Goal: Information Seeking & Learning: Understand process/instructions

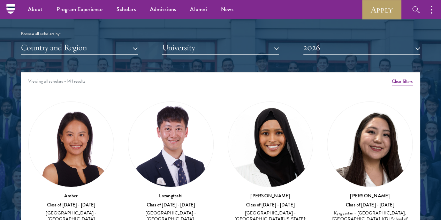
scroll to position [837, 0]
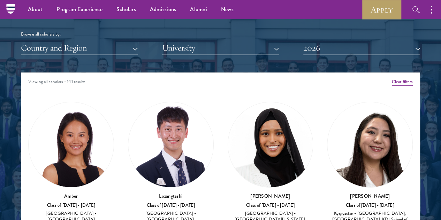
click at [103, 31] on div "Browse all scholars by:" at bounding box center [220, 34] width 399 height 7
click at [93, 41] on button "Country and Region" at bounding box center [79, 48] width 117 height 14
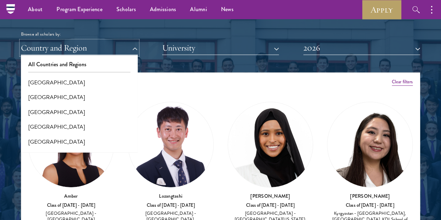
click at [70, 41] on button "Country and Region" at bounding box center [79, 48] width 117 height 14
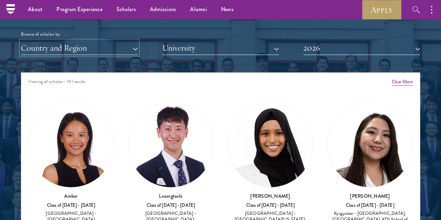
click at [70, 41] on button "Country and Region" at bounding box center [79, 48] width 117 height 14
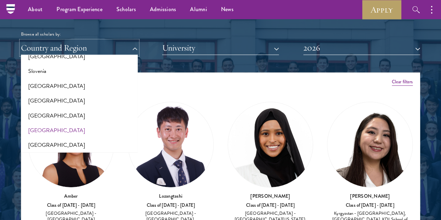
scroll to position [1151, 0]
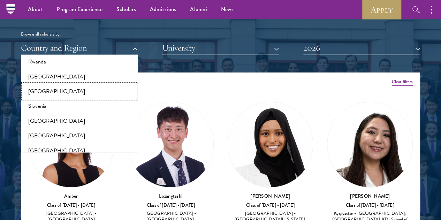
click at [60, 84] on button "[GEOGRAPHIC_DATA]" at bounding box center [79, 91] width 113 height 15
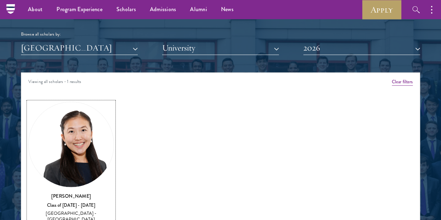
click at [93, 111] on img at bounding box center [71, 144] width 85 height 85
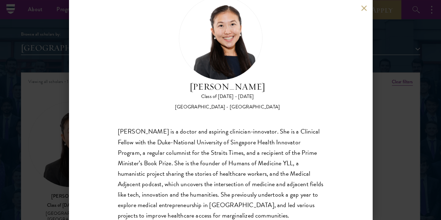
scroll to position [35, 0]
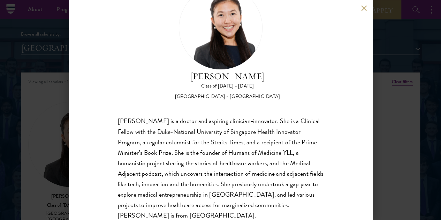
click at [23, 101] on div "[PERSON_NAME] Class of [DATE] - [DATE] [GEOGRAPHIC_DATA] - [GEOGRAPHIC_DATA] [P…" at bounding box center [220, 110] width 441 height 220
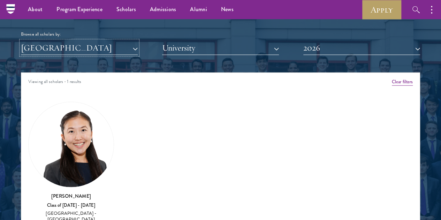
click at [98, 41] on button "[GEOGRAPHIC_DATA]" at bounding box center [79, 48] width 117 height 14
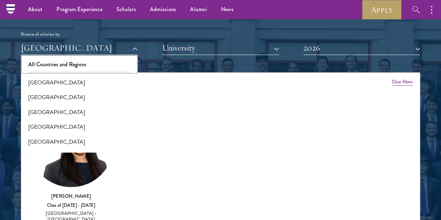
click at [81, 57] on button "All Countries and Regions" at bounding box center [79, 64] width 113 height 15
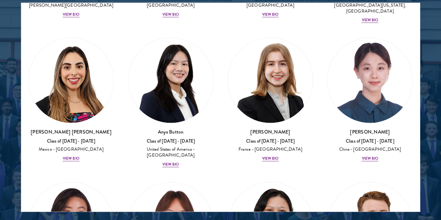
scroll to position [837, 0]
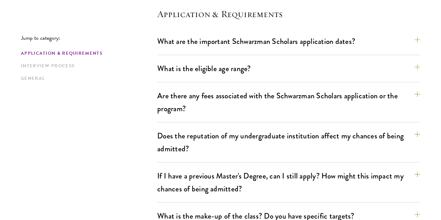
scroll to position [209, 0]
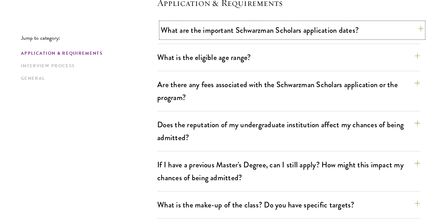
click at [276, 26] on button "What are the important Schwarzman Scholars application dates?" at bounding box center [292, 30] width 263 height 16
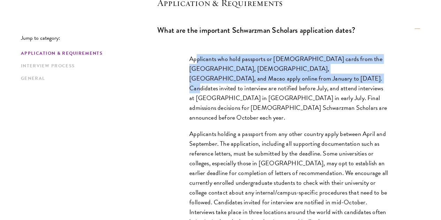
drag, startPoint x: 194, startPoint y: 60, endPoint x: 301, endPoint y: 84, distance: 109.8
click at [301, 84] on p "Applicants who hold passports or permanent resident cards from the Chinese main…" at bounding box center [288, 88] width 199 height 69
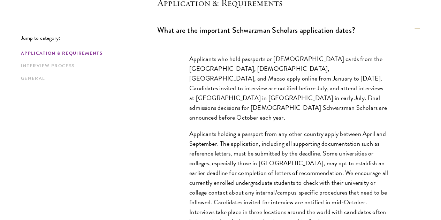
click at [285, 100] on p "Applicants who hold passports or permanent resident cards from the Chinese main…" at bounding box center [288, 88] width 199 height 69
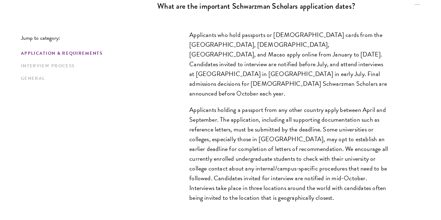
scroll to position [244, 0]
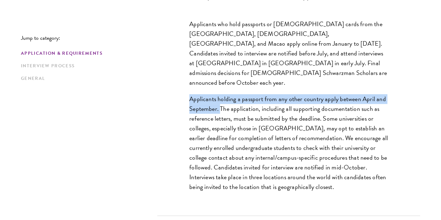
drag, startPoint x: 177, startPoint y: 91, endPoint x: 229, endPoint y: 104, distance: 53.4
click at [229, 104] on div "Applicants who hold passports or permanent resident cards from the Chinese main…" at bounding box center [288, 109] width 241 height 201
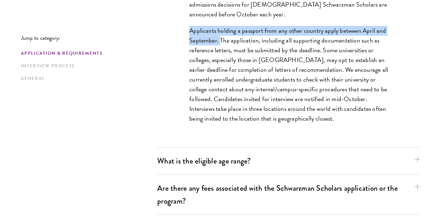
scroll to position [314, 0]
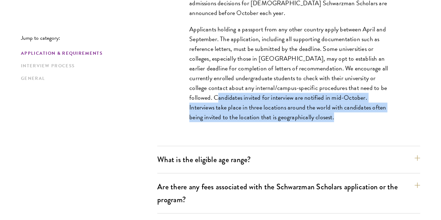
drag, startPoint x: 285, startPoint y: 92, endPoint x: 262, endPoint y: 122, distance: 37.7
click at [262, 122] on p "Applicants holding a passport from any other country apply between April and Se…" at bounding box center [288, 73] width 199 height 98
click at [273, 122] on p "Applicants holding a passport from any other country apply between April and Se…" at bounding box center [288, 73] width 199 height 98
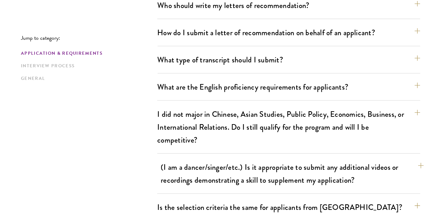
scroll to position [767, 0]
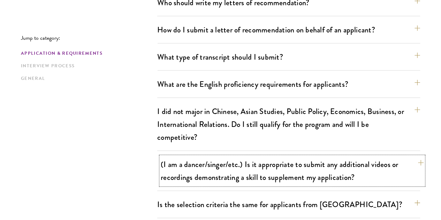
click at [276, 157] on button "(I am a dancer/singer/etc.) Is it appropriate to submit any additional videos o…" at bounding box center [292, 171] width 263 height 29
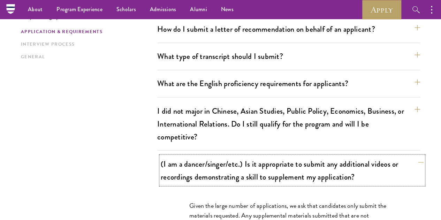
scroll to position [560, 0]
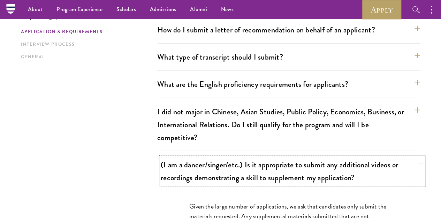
click at [276, 157] on button "(I am a dancer/singer/etc.) Is it appropriate to submit any additional videos o…" at bounding box center [292, 171] width 263 height 29
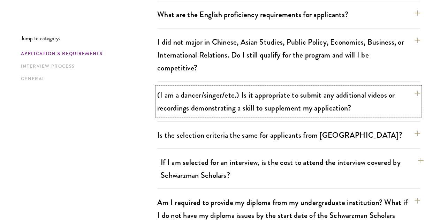
scroll to position [700, 0]
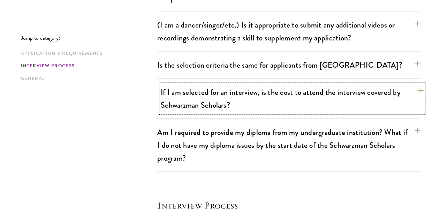
click at [276, 84] on button "If I am selected for an interview, is the cost to attend the interview covered …" at bounding box center [292, 98] width 263 height 29
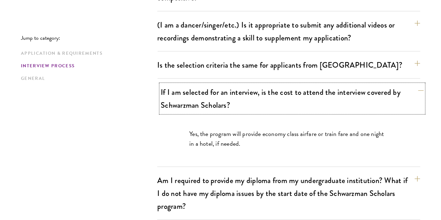
click at [278, 84] on button "If I am selected for an interview, is the cost to attend the interview covered …" at bounding box center [292, 98] width 263 height 29
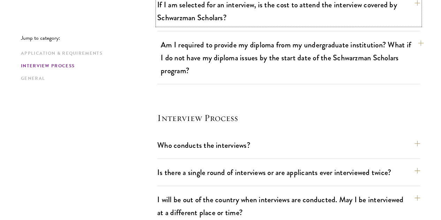
scroll to position [804, 0]
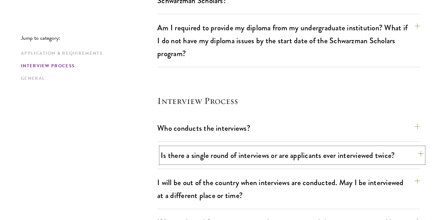
click at [301, 147] on button "Is there a single round of interviews or are applicants ever interviewed twice?" at bounding box center [292, 155] width 263 height 16
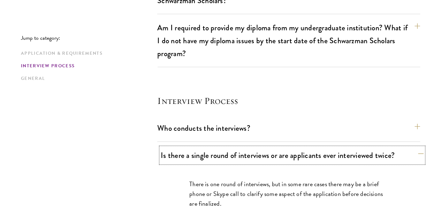
click at [300, 147] on button "Is there a single round of interviews or are applicants ever interviewed twice?" at bounding box center [292, 155] width 263 height 16
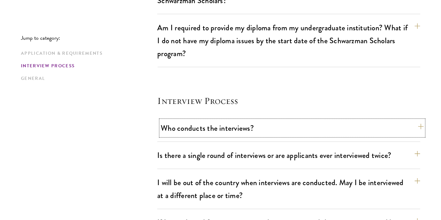
click at [297, 120] on button "Who conducts the interviews?" at bounding box center [292, 128] width 263 height 16
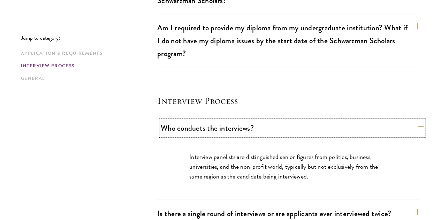
click at [297, 120] on button "Who conducts the interviews?" at bounding box center [292, 128] width 263 height 16
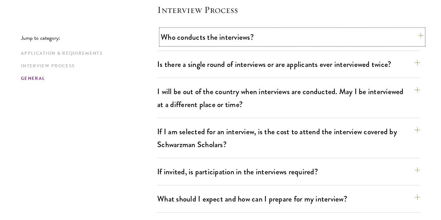
scroll to position [909, 0]
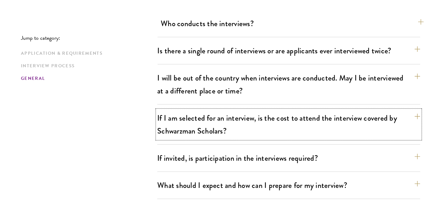
click at [296, 110] on button "If I am selected for an interview, is the cost to attend the interview covered …" at bounding box center [288, 124] width 263 height 29
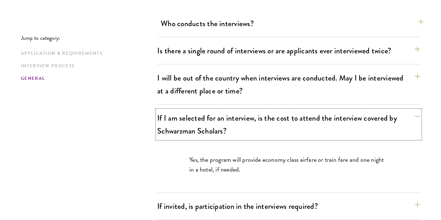
click at [296, 110] on button "If I am selected for an interview, is the cost to attend the interview covered …" at bounding box center [288, 124] width 263 height 29
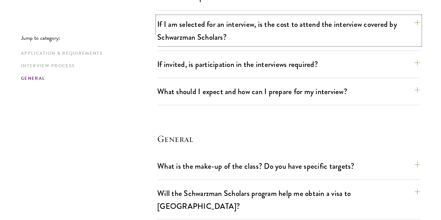
scroll to position [1014, 0]
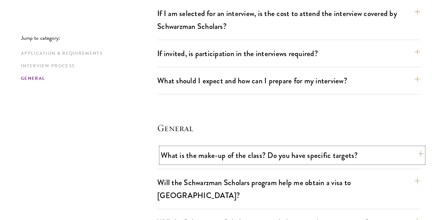
click at [289, 147] on button "What is the make-up of the class? Do you have specific targets?" at bounding box center [292, 155] width 263 height 16
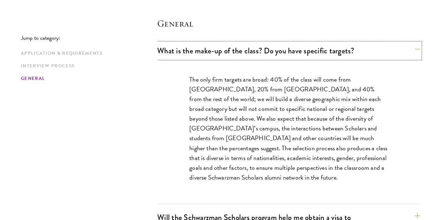
scroll to position [1188, 0]
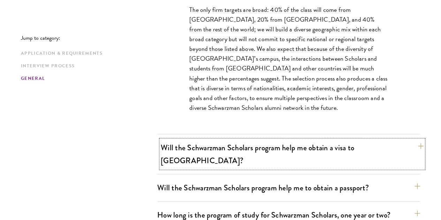
click at [282, 140] on button "Will the Schwarzman Scholars program help me obtain a visa to China?" at bounding box center [292, 154] width 263 height 29
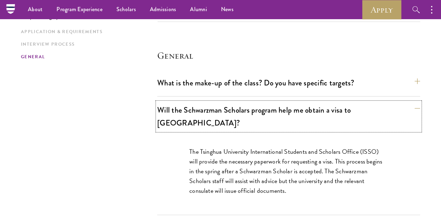
scroll to position [1083, 0]
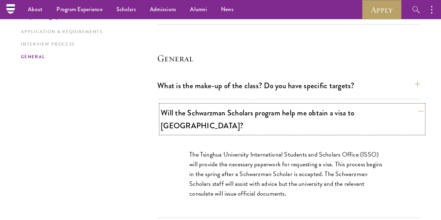
click at [301, 105] on button "Will the Schwarzman Scholars program help me obtain a visa to China?" at bounding box center [292, 119] width 263 height 29
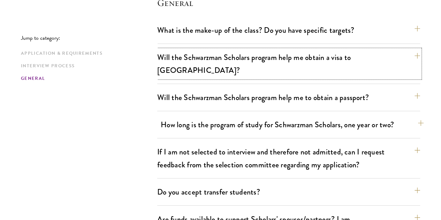
scroll to position [1153, 0]
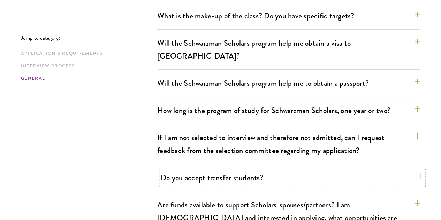
click at [284, 170] on button "Do you accept transfer students?" at bounding box center [292, 178] width 263 height 16
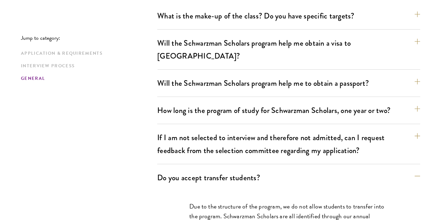
click at [284, 86] on div "What is the make-up of the class? Do you have specific targets? The only firm t…" at bounding box center [288, 169] width 263 height 322
click at [307, 170] on button "Do you accept transfer students?" at bounding box center [292, 178] width 263 height 16
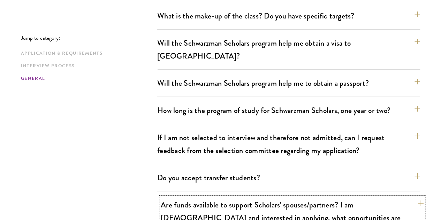
click at [304, 197] on button "Are funds available to support Scholars' spouses/partners? I am married and int…" at bounding box center [292, 217] width 263 height 41
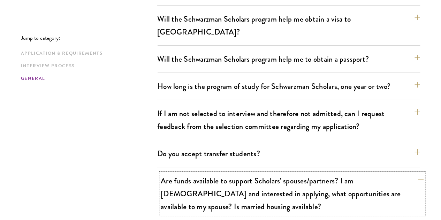
scroll to position [1188, 0]
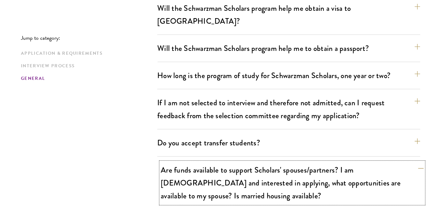
click at [305, 162] on button "Are funds available to support Scholars' spouses/partners? I am married and int…" at bounding box center [292, 182] width 263 height 41
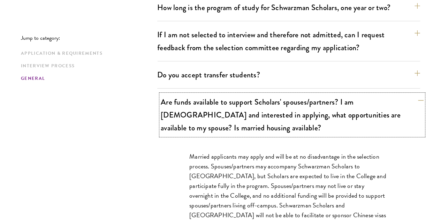
scroll to position [1258, 0]
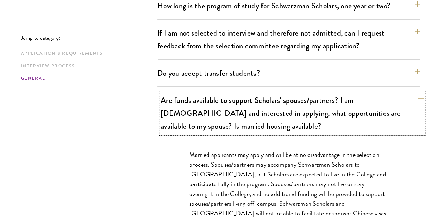
click at [321, 92] on button "Are funds available to support Scholars' spouses/partners? I am married and int…" at bounding box center [292, 112] width 263 height 41
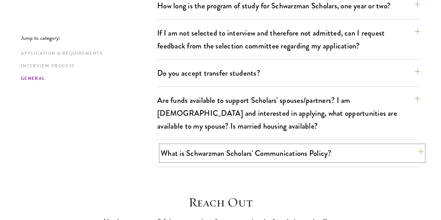
click at [303, 145] on button "What is Schwarzman Scholars' Communications Policy?" at bounding box center [292, 153] width 263 height 16
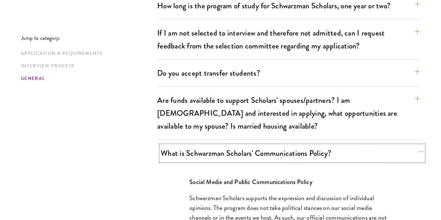
click at [303, 145] on button "What is Schwarzman Scholars' Communications Policy?" at bounding box center [292, 153] width 263 height 16
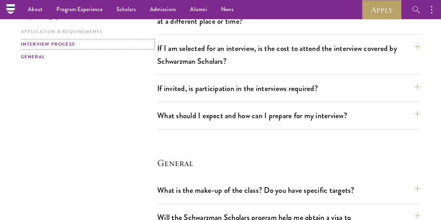
click at [84, 48] on link "Interview Process" at bounding box center [87, 44] width 132 height 7
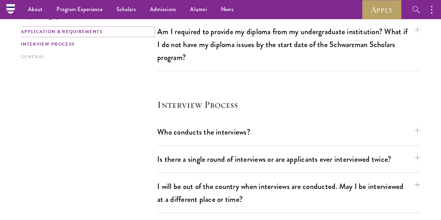
click at [107, 36] on link "Application & Requirements" at bounding box center [87, 31] width 132 height 7
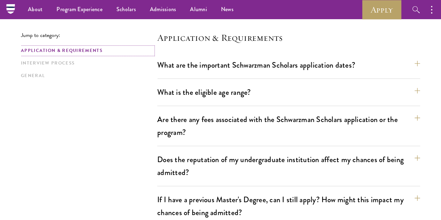
scroll to position [172, 0]
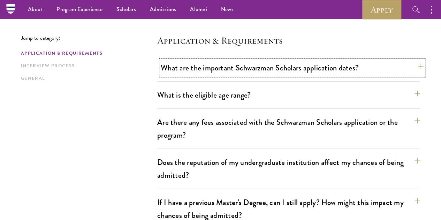
click at [264, 74] on button "What are the important Schwarzman Scholars application dates?" at bounding box center [292, 68] width 263 height 16
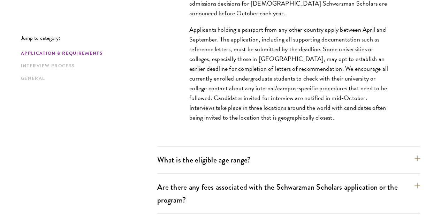
scroll to position [346, 0]
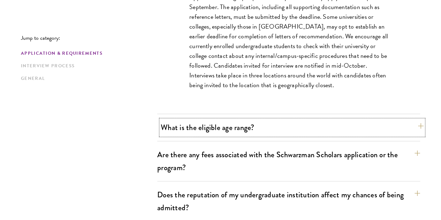
click at [242, 124] on button "What is the eligible age range?" at bounding box center [292, 128] width 263 height 16
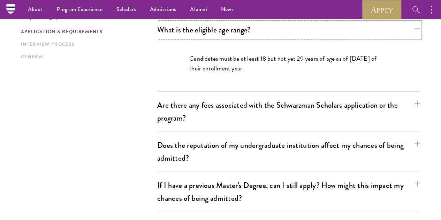
scroll to position [206, 0]
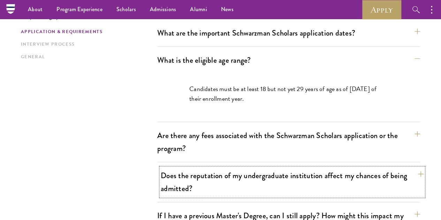
click at [274, 168] on button "Does the reputation of my undergraduate institution affect my chances of being …" at bounding box center [292, 182] width 263 height 29
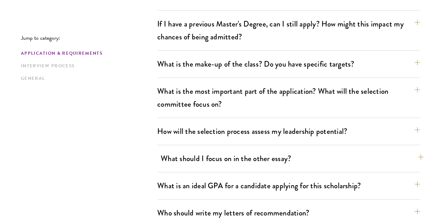
scroll to position [451, 0]
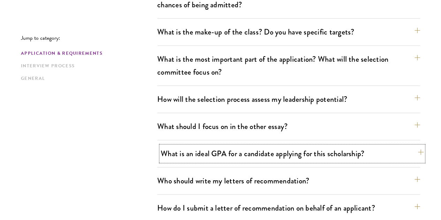
click at [236, 146] on button "What is an ideal GPA for a candidate applying for this scholarship?" at bounding box center [292, 154] width 263 height 16
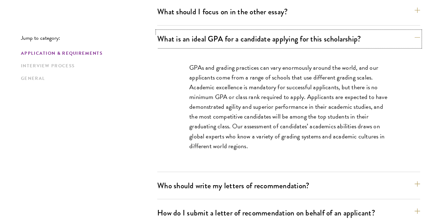
scroll to position [522, 0]
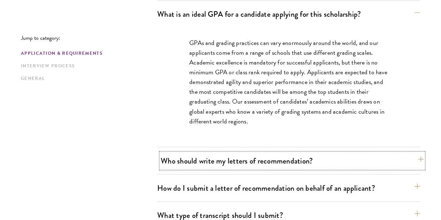
click at [229, 153] on button "Who should write my letters of recommendation?" at bounding box center [292, 161] width 263 height 16
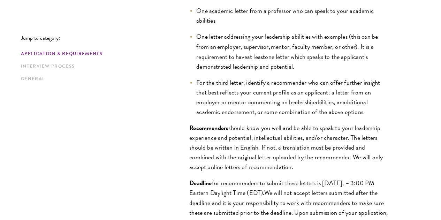
scroll to position [626, 0]
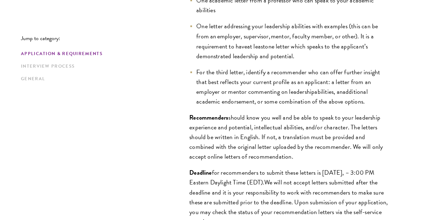
click at [168, 110] on div "All applicants including Currently Enrolled Undergraduates, Graduate Students ,…" at bounding box center [288, 97] width 241 height 294
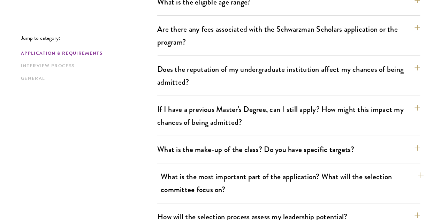
scroll to position [279, 0]
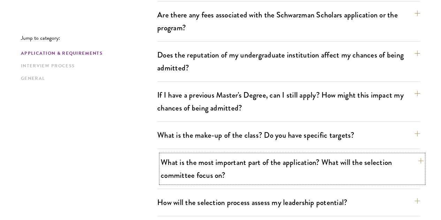
click at [246, 154] on button "What is the most important part of the application? What will the selection com…" at bounding box center [292, 168] width 263 height 29
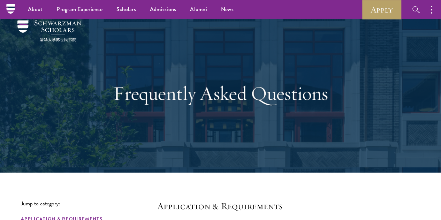
scroll to position [0, 0]
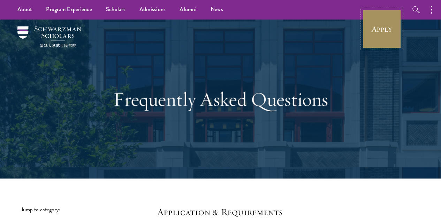
click at [384, 25] on link "Apply" at bounding box center [381, 28] width 39 height 39
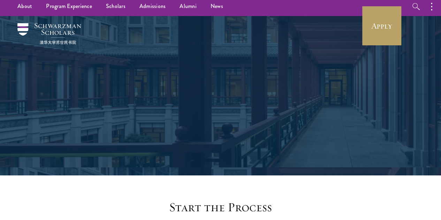
scroll to position [209, 0]
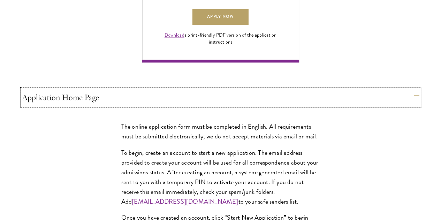
scroll to position [596, 0]
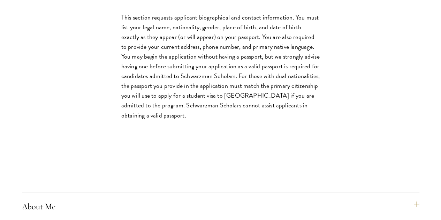
scroll to position [661, 0]
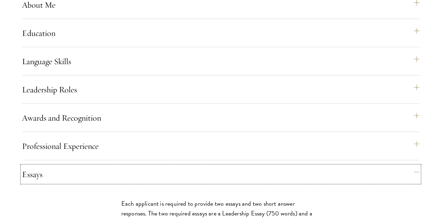
scroll to position [680, 0]
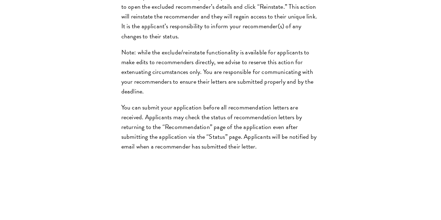
scroll to position [1145, 0]
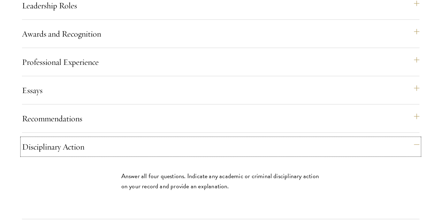
scroll to position [757, 0]
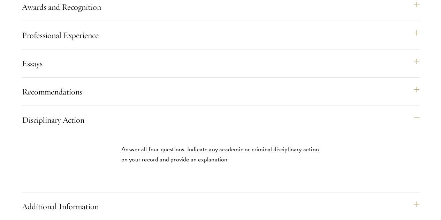
scroll to position [827, 0]
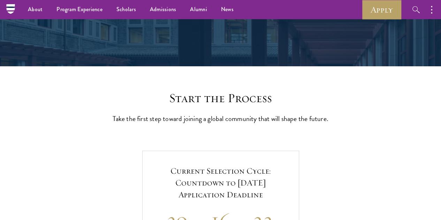
scroll to position [25, 0]
